Goal: Communication & Community: Answer question/provide support

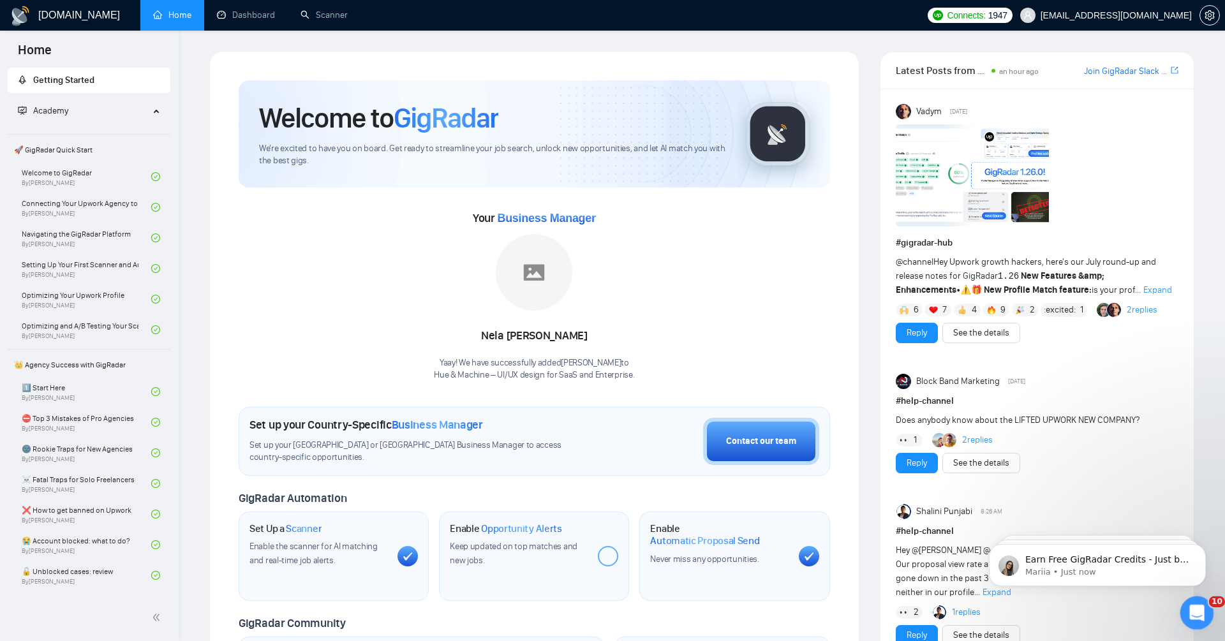
click at [1186, 596] on div "Open Intercom Messenger" at bounding box center [1195, 611] width 42 height 42
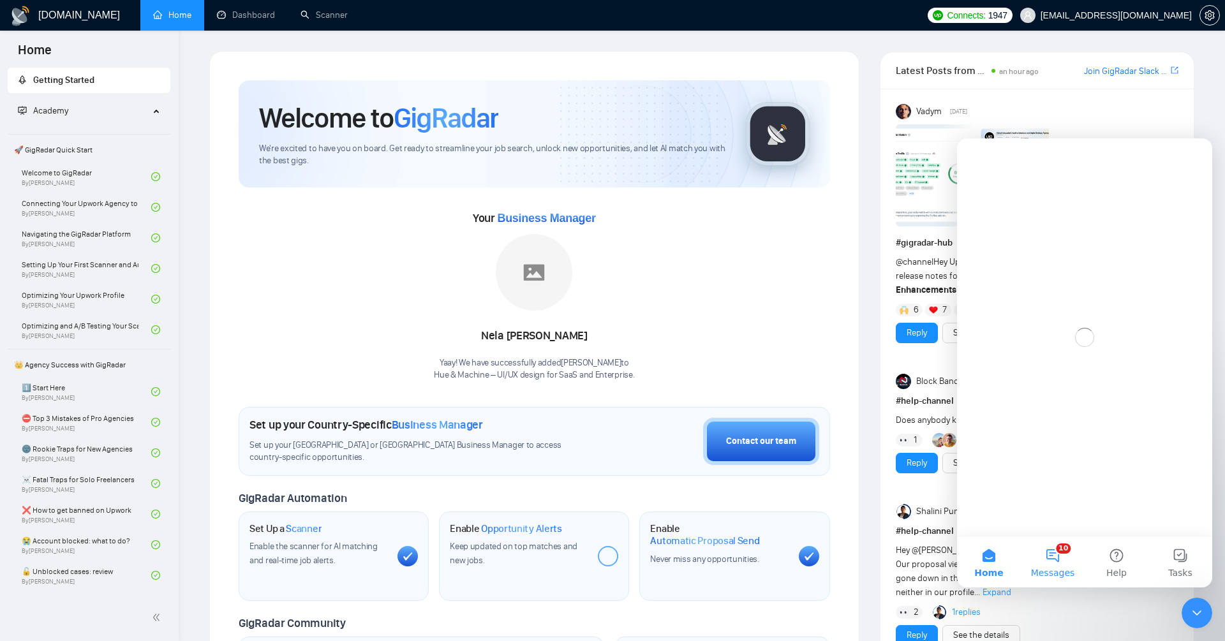
click at [1047, 564] on button "10 Messages" at bounding box center [1052, 561] width 64 height 51
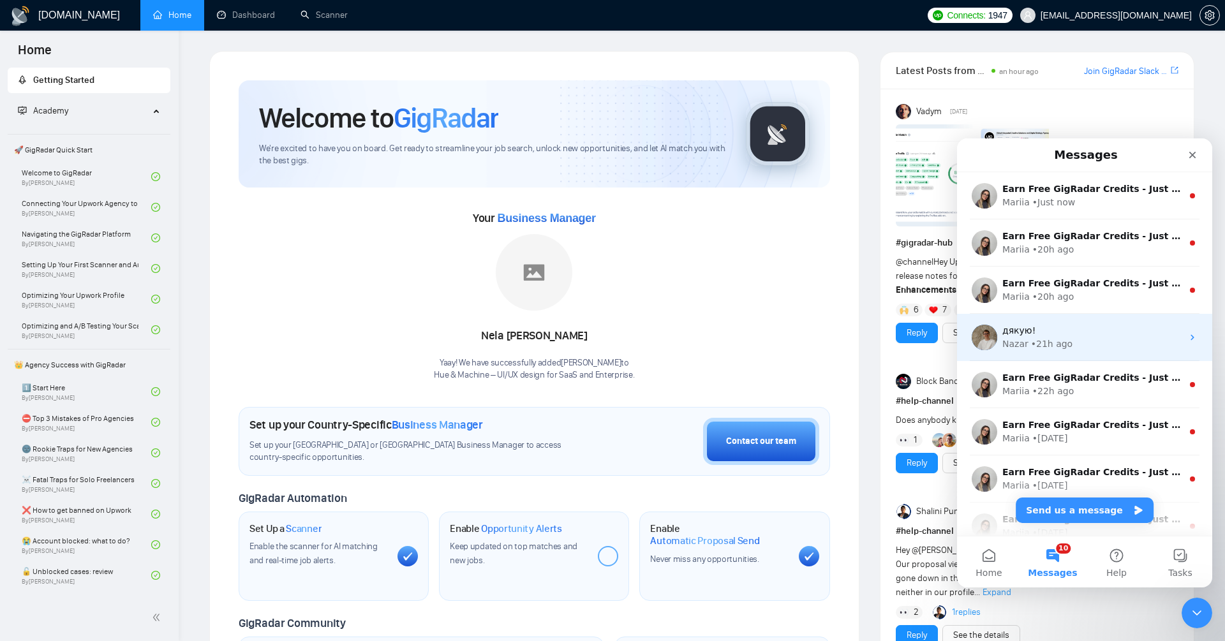
click at [1075, 331] on div "дякую!" at bounding box center [1092, 330] width 180 height 13
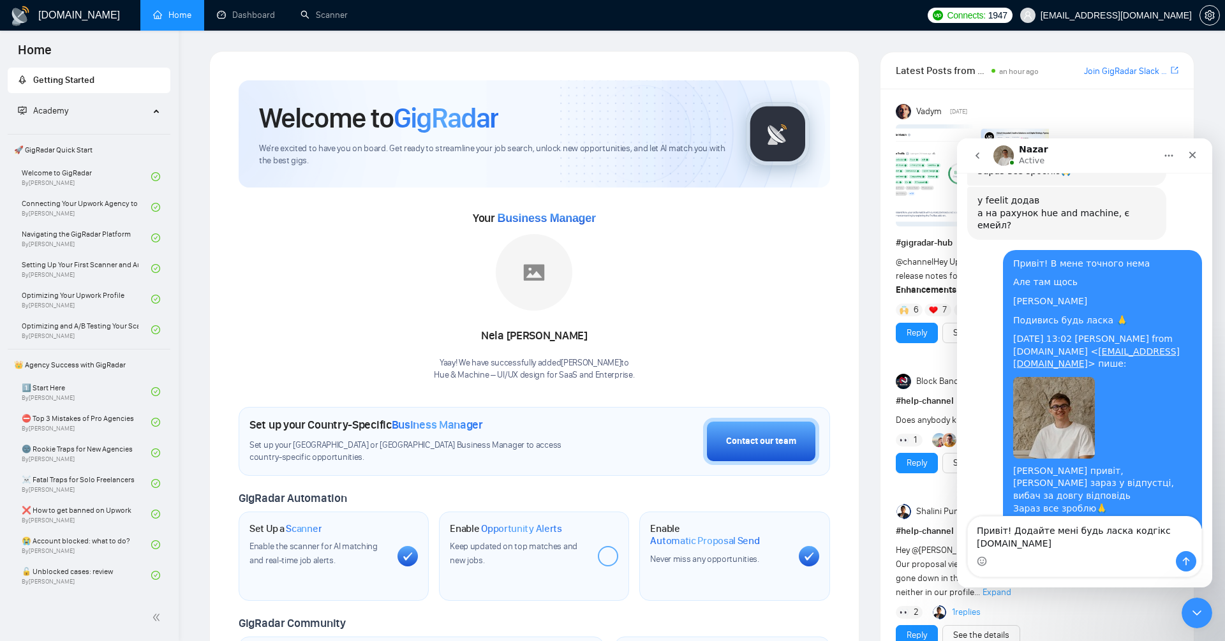
scroll to position [13482, 0]
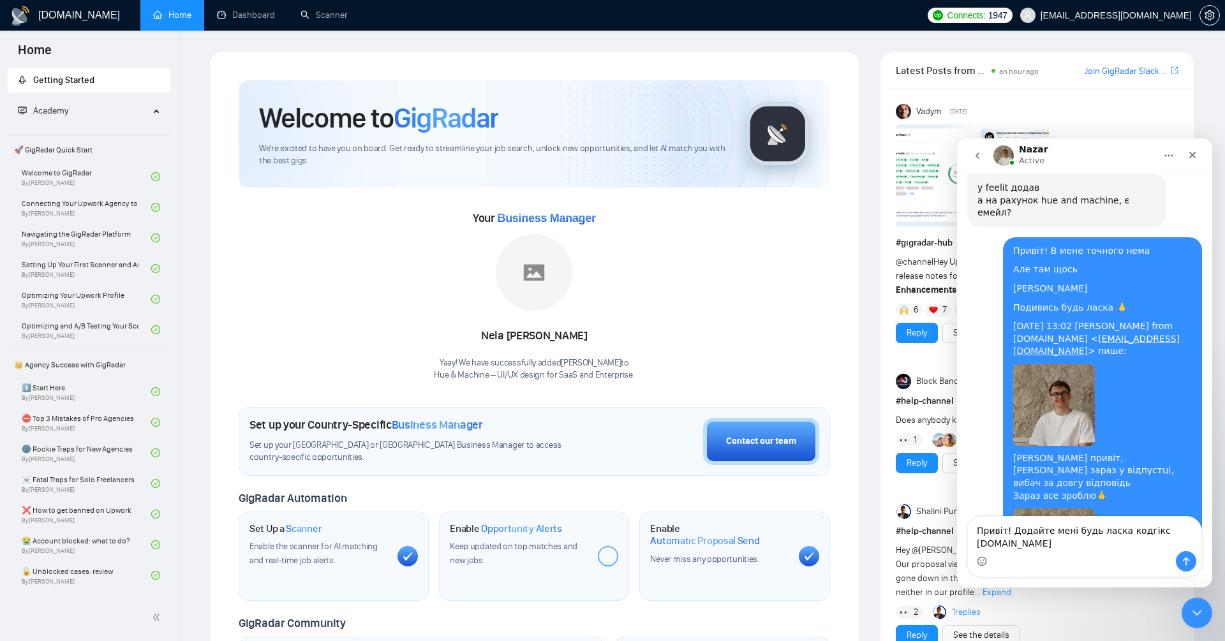
type textarea "Привіт! Додайте мені будь ласка кодгікс codegeeks.solutions"
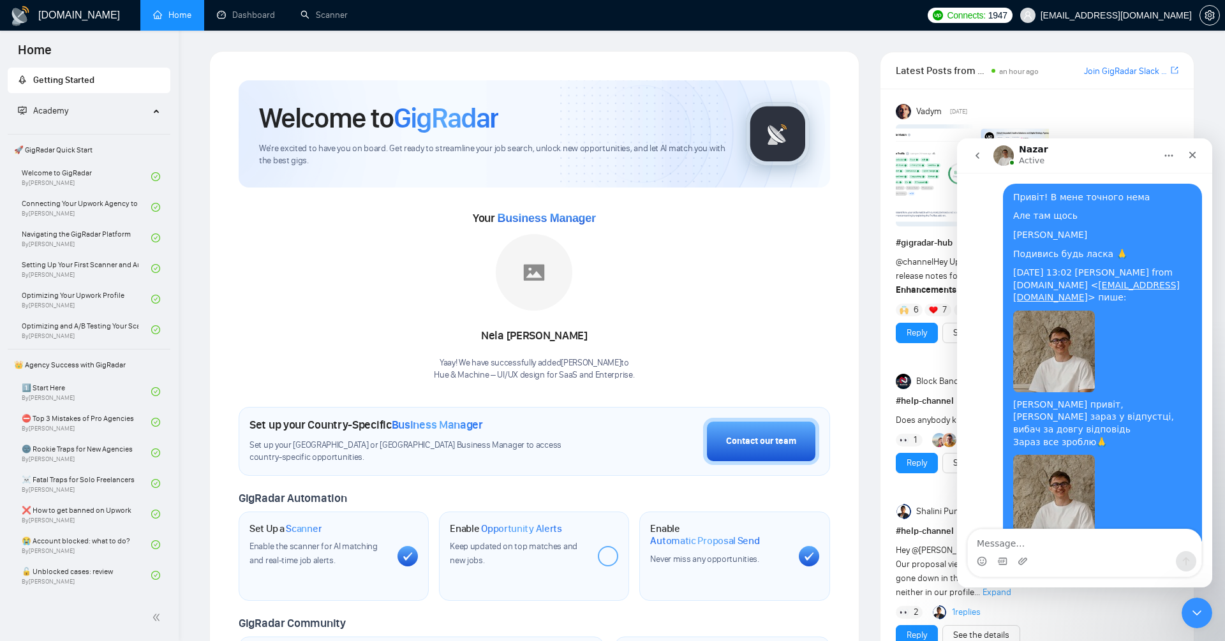
scroll to position [13538, 0]
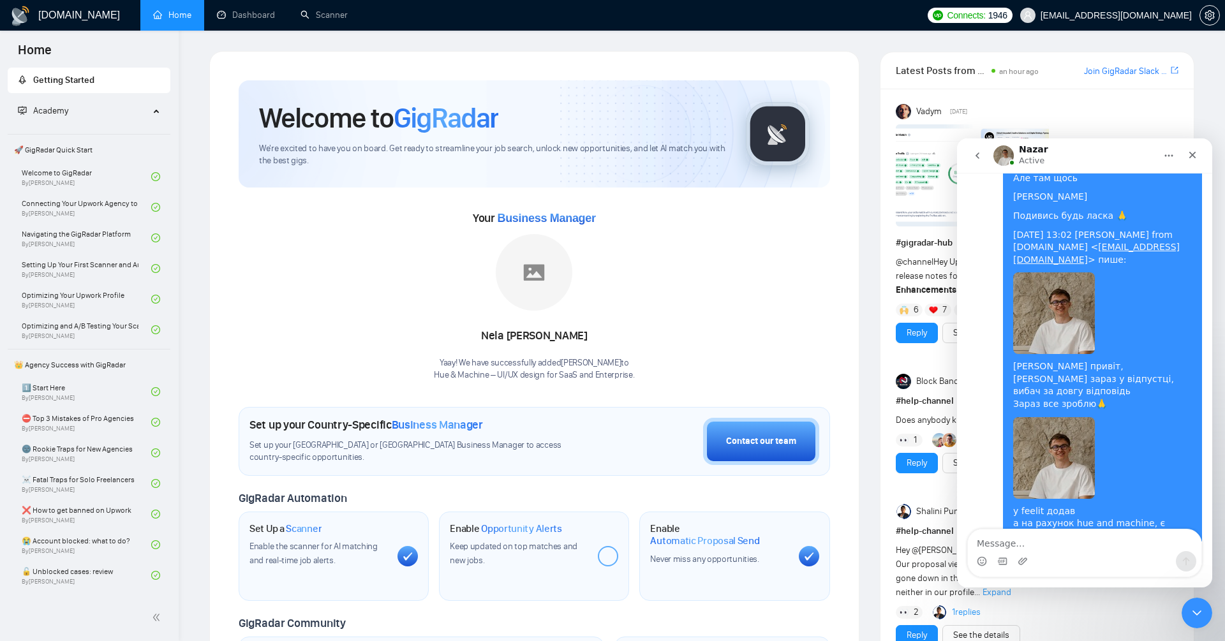
scroll to position [13549, 0]
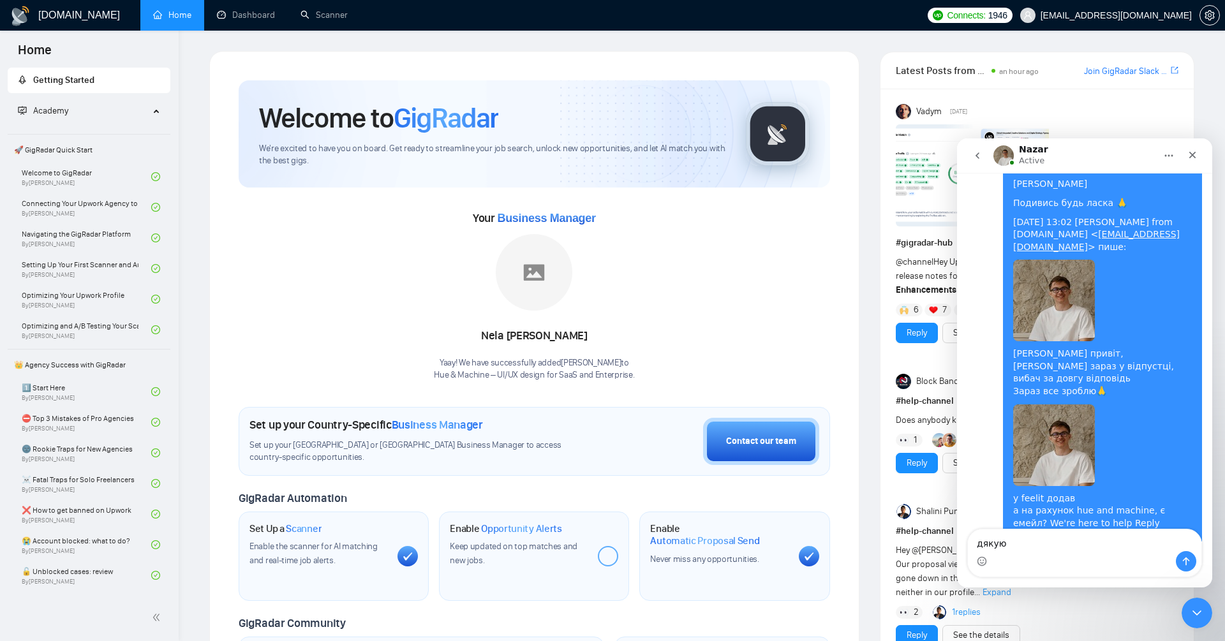
type textarea "дякую)"
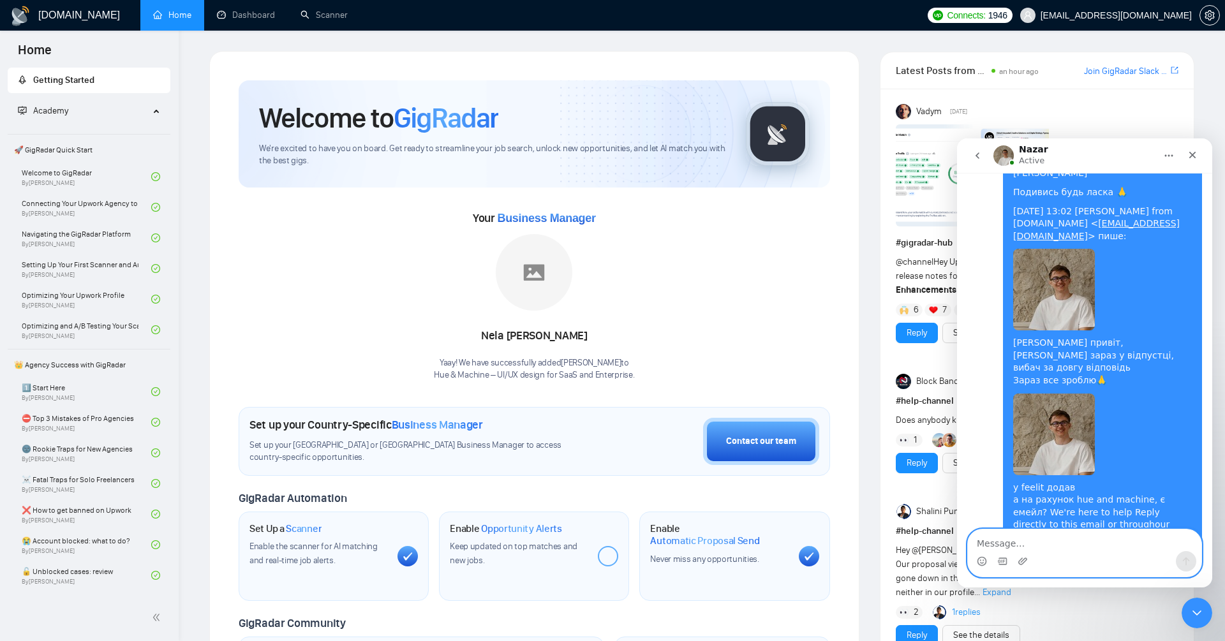
scroll to position [13596, 0]
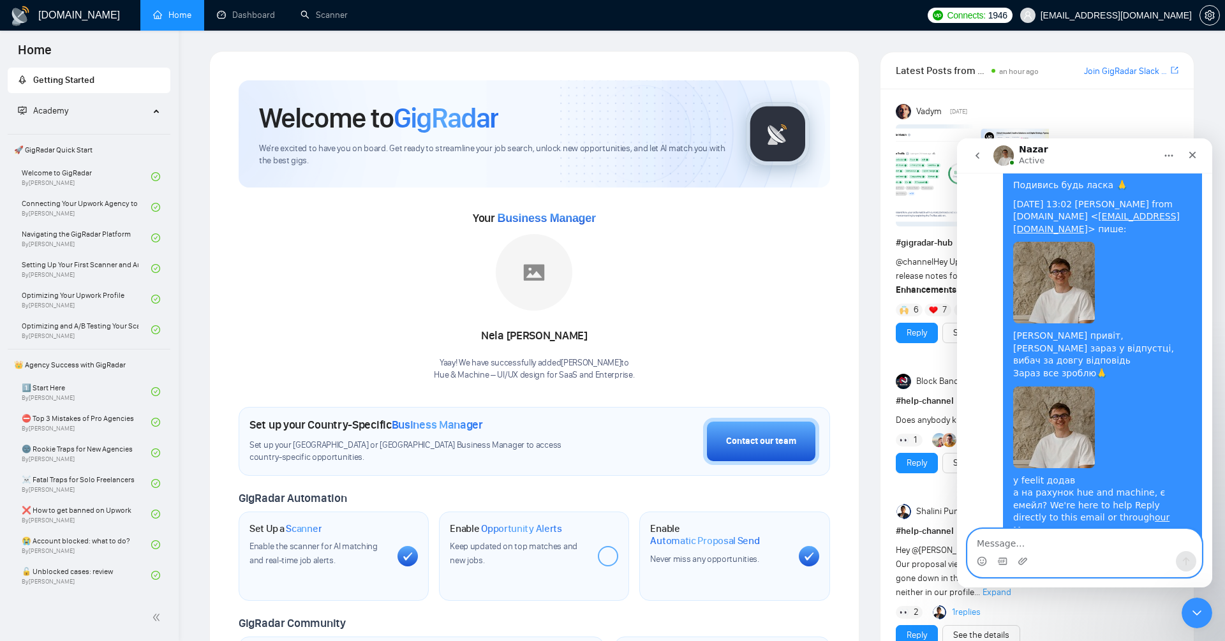
click at [1080, 542] on textarea "Message…" at bounding box center [1084, 540] width 233 height 22
type textarea "дяякую"
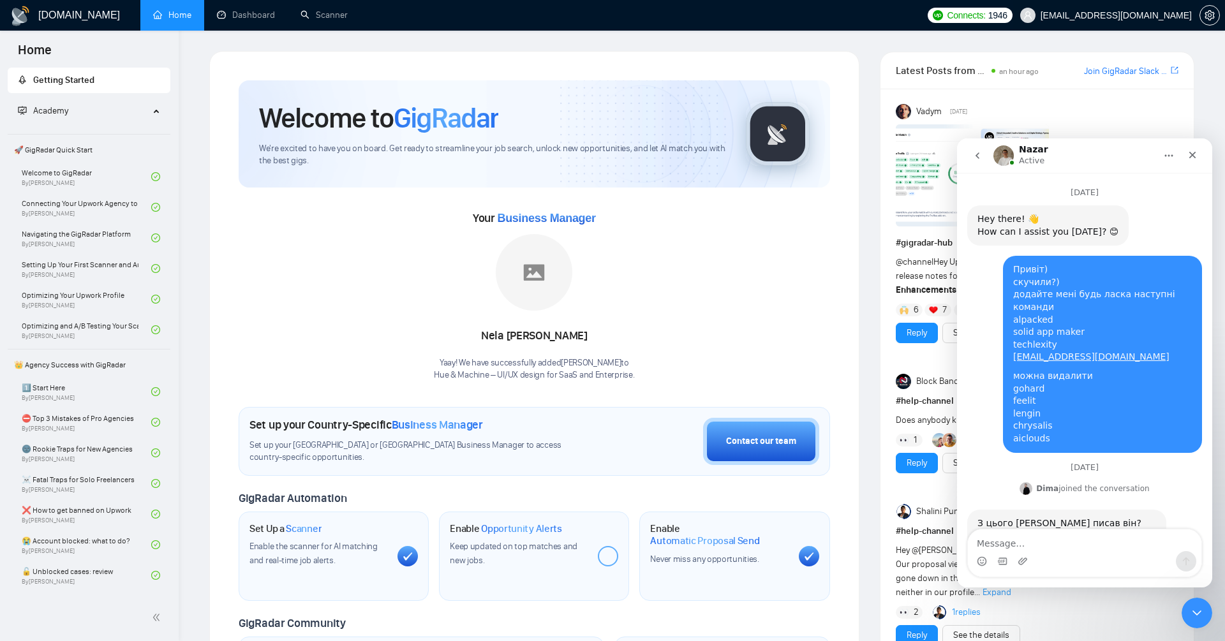
click at [1117, 20] on span "[EMAIL_ADDRESS][DOMAIN_NAME]" at bounding box center [1105, 15] width 187 height 41
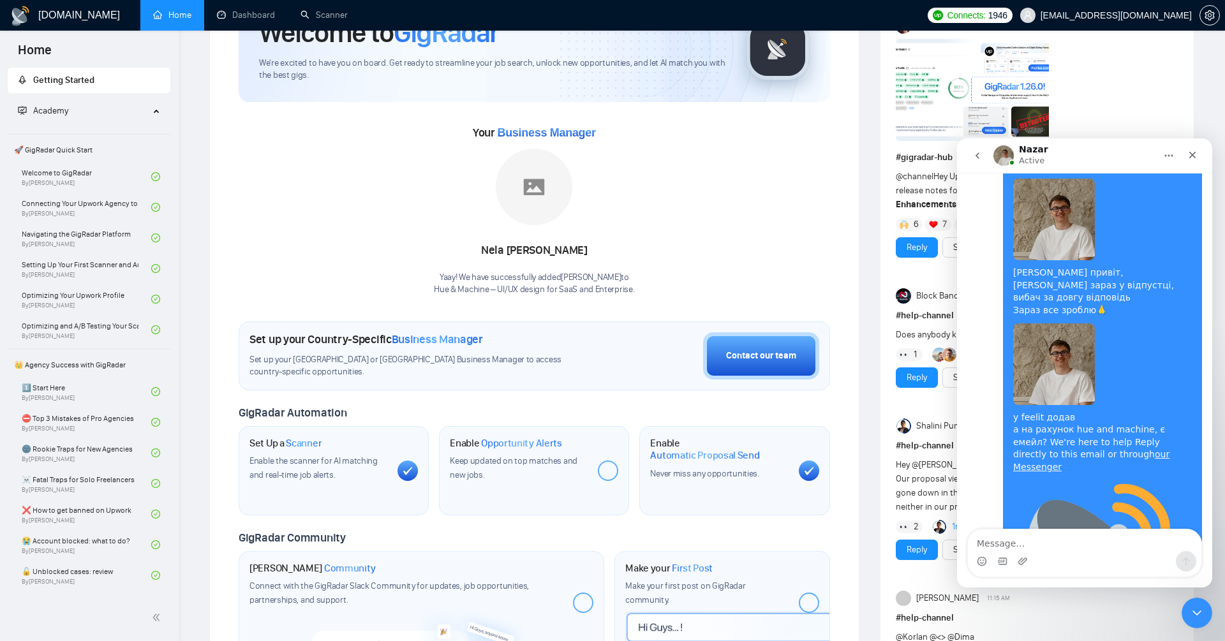
scroll to position [87, 0]
